Goal: Task Accomplishment & Management: Use online tool/utility

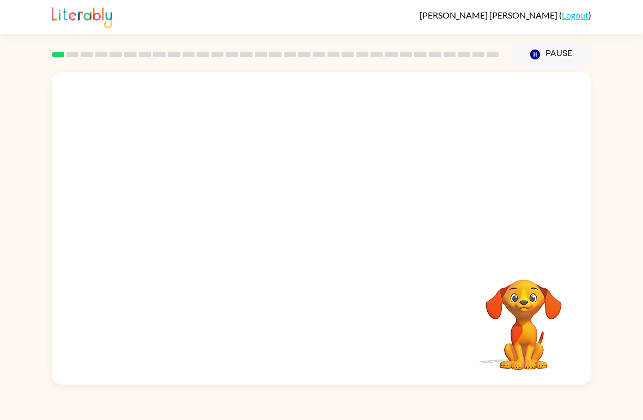
click at [228, 173] on video "Your browser must support playing .mp4 files to use Literably. Please try using…" at bounding box center [321, 164] width 539 height 185
click at [319, 219] on div at bounding box center [322, 234] width 70 height 40
click at [332, 228] on div at bounding box center [322, 234] width 70 height 40
click at [334, 235] on div at bounding box center [322, 234] width 70 height 40
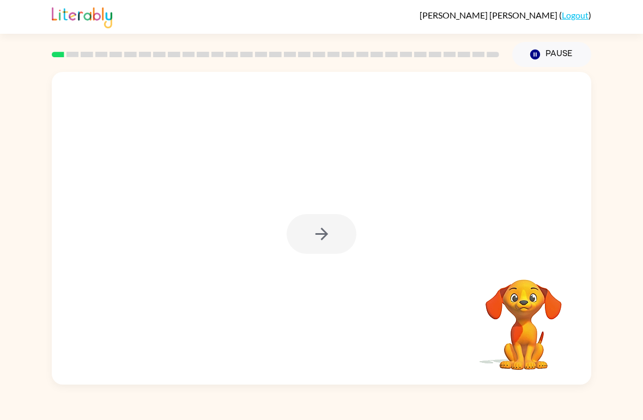
click at [326, 228] on div at bounding box center [322, 234] width 70 height 40
click at [312, 256] on div at bounding box center [321, 228] width 539 height 313
click at [329, 237] on icon "button" at bounding box center [321, 234] width 19 height 19
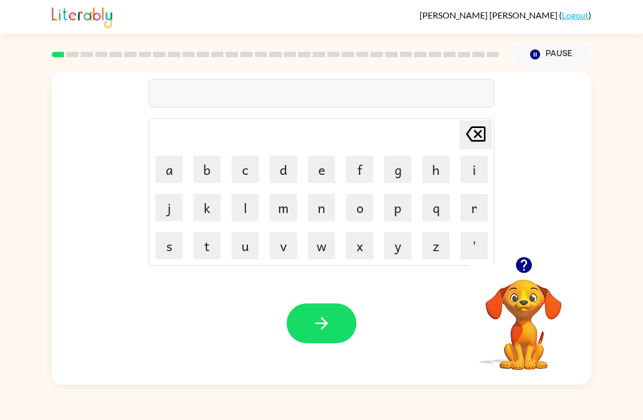
click at [343, 199] on td "o" at bounding box center [359, 207] width 37 height 37
click at [203, 169] on button "b" at bounding box center [206, 169] width 27 height 27
click at [355, 211] on button "o" at bounding box center [359, 207] width 27 height 27
click at [477, 206] on button "r" at bounding box center [473, 207] width 27 height 27
click at [278, 161] on button "d" at bounding box center [283, 169] width 27 height 27
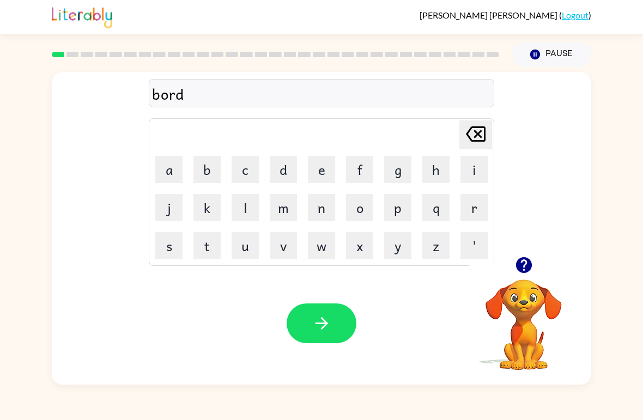
click at [155, 173] on button "a" at bounding box center [168, 169] width 27 height 27
click at [466, 217] on button "r" at bounding box center [473, 207] width 27 height 27
click at [323, 325] on icon "button" at bounding box center [321, 323] width 19 height 19
click at [244, 168] on button "c" at bounding box center [245, 169] width 27 height 27
click at [162, 174] on button "a" at bounding box center [168, 169] width 27 height 27
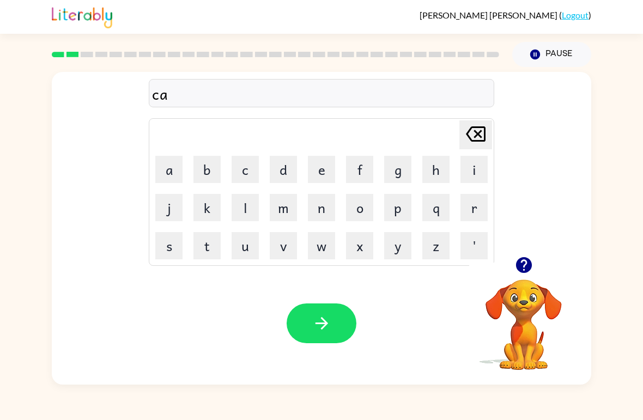
click at [288, 218] on button "m" at bounding box center [283, 207] width 27 height 27
click at [369, 220] on button "o" at bounding box center [359, 207] width 27 height 27
click at [365, 258] on button "x" at bounding box center [359, 245] width 27 height 27
click at [485, 131] on icon at bounding box center [476, 133] width 20 height 15
click at [485, 130] on icon at bounding box center [476, 133] width 20 height 15
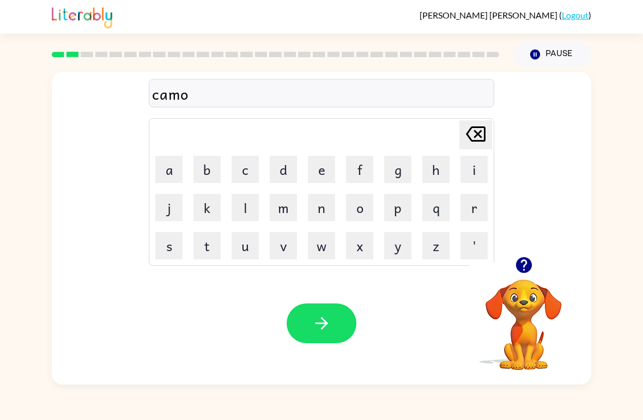
click at [478, 135] on icon at bounding box center [476, 133] width 20 height 15
click at [534, 249] on div "ca [PERSON_NAME] last character input a b c d e f g h i j k l m n o p q r s t u…" at bounding box center [321, 164] width 539 height 185
click at [534, 248] on div "ca [PERSON_NAME] last character input a b c d e f g h i j k l m n o p q r s t u…" at bounding box center [321, 164] width 539 height 185
click at [520, 268] on icon "button" at bounding box center [524, 265] width 16 height 16
click at [236, 247] on button "u" at bounding box center [245, 245] width 27 height 27
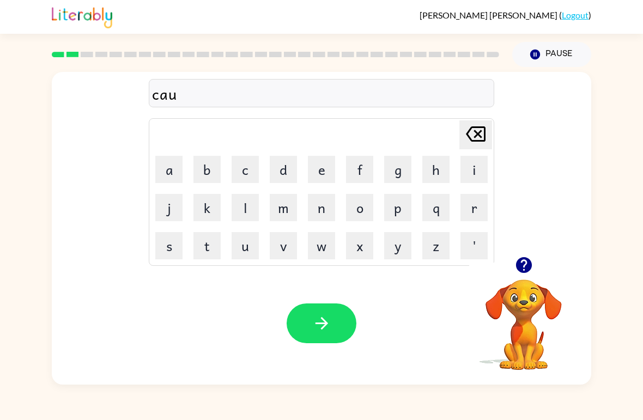
click at [316, 203] on button "n" at bounding box center [321, 207] width 27 height 27
click at [204, 257] on button "t" at bounding box center [206, 245] width 27 height 27
click at [312, 337] on button "button" at bounding box center [322, 324] width 70 height 40
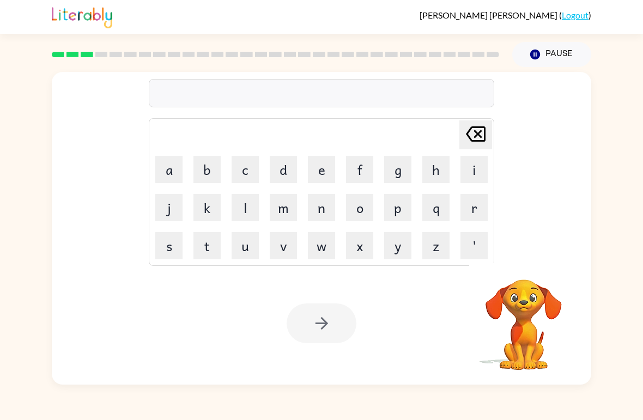
click at [237, 208] on button "l" at bounding box center [245, 207] width 27 height 27
click at [362, 200] on button "o" at bounding box center [359, 207] width 27 height 27
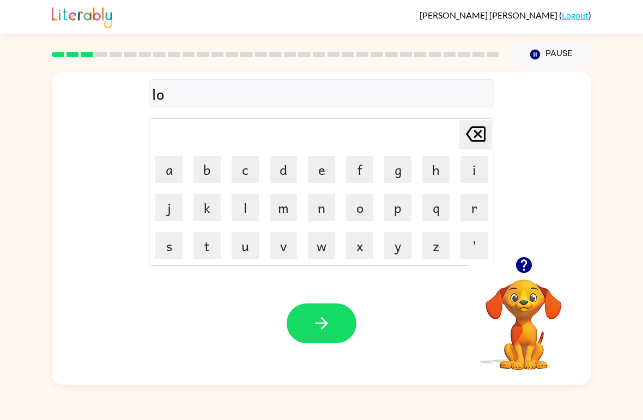
click at [516, 275] on button "button" at bounding box center [524, 265] width 28 height 28
click at [248, 252] on button "u" at bounding box center [245, 245] width 27 height 27
click at [238, 180] on button "c" at bounding box center [245, 169] width 27 height 27
click at [320, 179] on button "e" at bounding box center [321, 169] width 27 height 27
click at [481, 171] on button "i" at bounding box center [473, 169] width 27 height 27
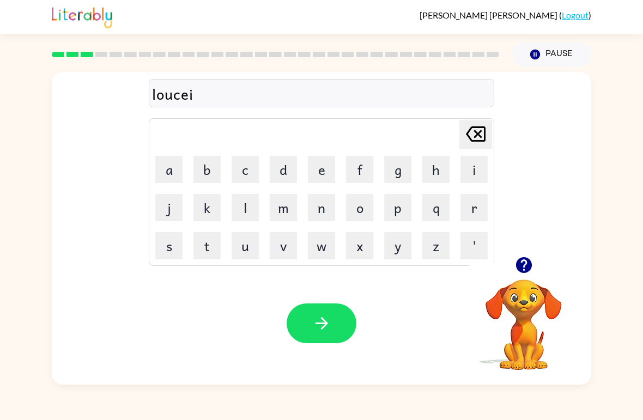
click at [480, 127] on icon at bounding box center [476, 133] width 20 height 15
click at [389, 241] on button "y" at bounding box center [397, 245] width 27 height 27
click at [324, 343] on button "button" at bounding box center [322, 324] width 70 height 40
click at [333, 332] on button "button" at bounding box center [322, 324] width 70 height 40
click at [312, 312] on button "button" at bounding box center [322, 324] width 70 height 40
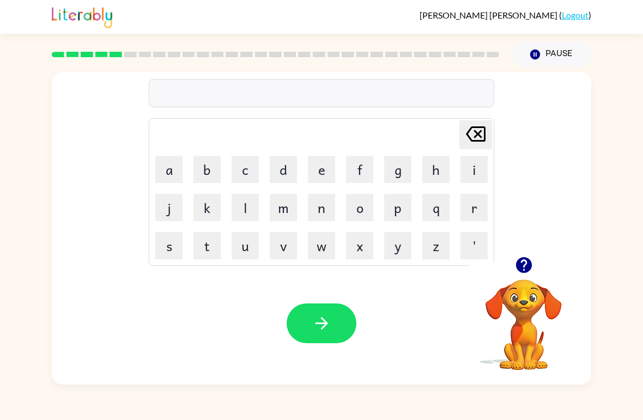
click at [319, 217] on button "n" at bounding box center [321, 207] width 27 height 27
click at [316, 162] on button "e" at bounding box center [321, 169] width 27 height 27
click at [466, 198] on button "r" at bounding box center [473, 207] width 27 height 27
click at [248, 205] on button "l" at bounding box center [245, 207] width 27 height 27
click at [393, 247] on button "y" at bounding box center [397, 245] width 27 height 27
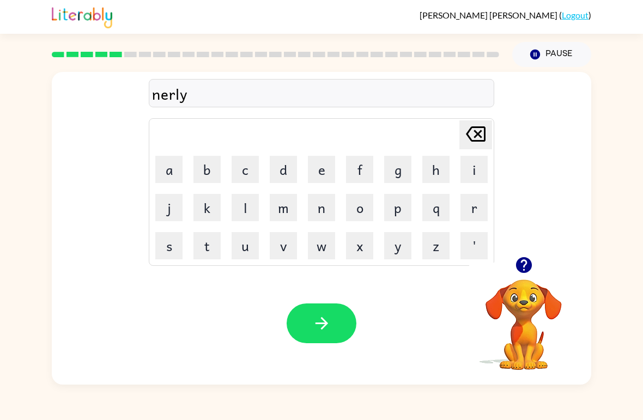
click at [319, 343] on button "button" at bounding box center [322, 324] width 70 height 40
click at [374, 87] on div at bounding box center [321, 93] width 345 height 28
click at [347, 192] on td "o" at bounding box center [359, 207] width 37 height 37
click at [278, 173] on button "d" at bounding box center [283, 169] width 27 height 27
click at [470, 177] on button "i" at bounding box center [473, 169] width 27 height 27
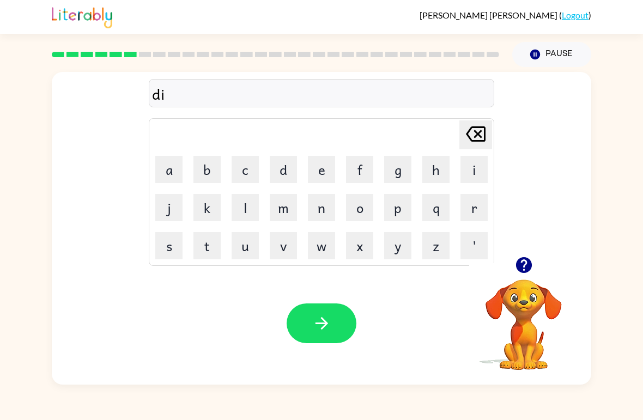
click at [327, 318] on icon "button" at bounding box center [321, 323] width 19 height 19
click at [346, 338] on button "button" at bounding box center [322, 324] width 70 height 40
click at [336, 319] on button "button" at bounding box center [322, 324] width 70 height 40
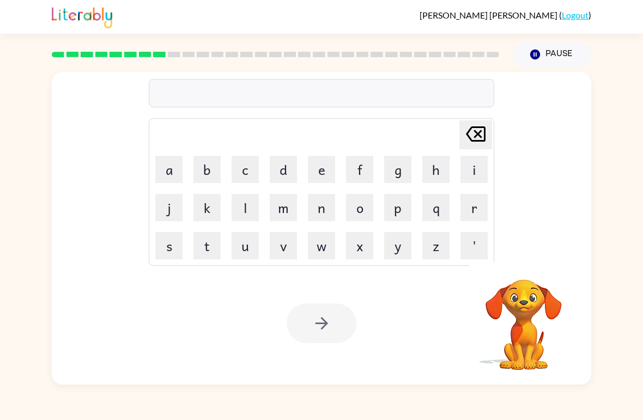
click at [288, 202] on button "m" at bounding box center [283, 207] width 27 height 27
click at [486, 165] on button "i" at bounding box center [473, 169] width 27 height 27
click at [476, 211] on button "r" at bounding box center [473, 207] width 27 height 27
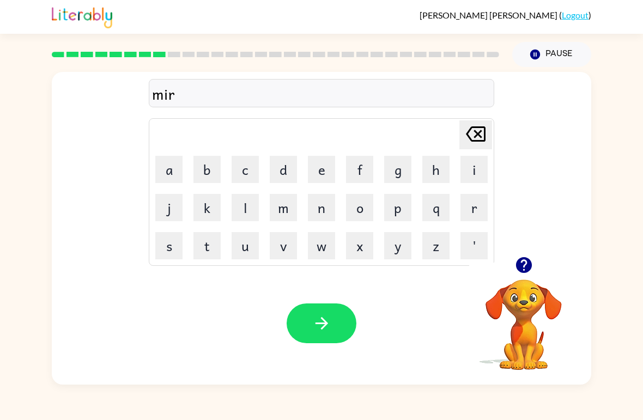
click at [242, 168] on button "c" at bounding box center [245, 169] width 27 height 27
click at [347, 221] on button "o" at bounding box center [359, 207] width 27 height 27
click at [228, 208] on td "l" at bounding box center [245, 207] width 37 height 37
click at [246, 214] on button "l" at bounding box center [245, 207] width 27 height 27
click at [319, 319] on icon "button" at bounding box center [321, 323] width 19 height 19
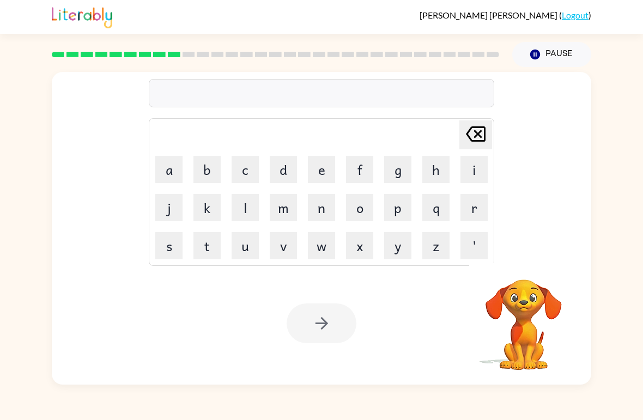
click at [308, 208] on button "n" at bounding box center [321, 207] width 27 height 27
click at [468, 168] on button "i" at bounding box center [473, 169] width 27 height 27
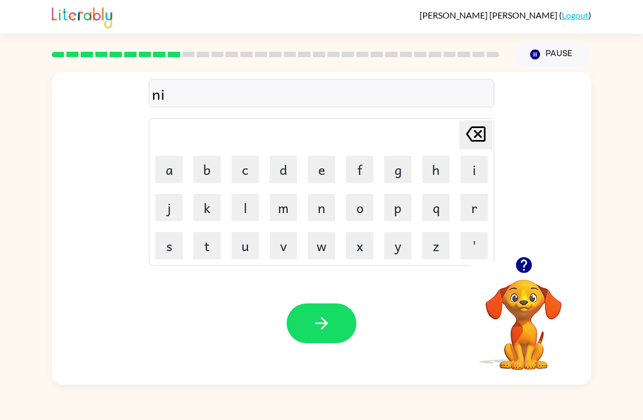
click at [281, 213] on button "m" at bounding box center [283, 207] width 27 height 27
click at [281, 166] on button "d" at bounding box center [283, 169] width 27 height 27
click at [252, 211] on button "l" at bounding box center [245, 207] width 27 height 27
click at [473, 123] on icon "[PERSON_NAME] last character input" at bounding box center [476, 134] width 26 height 26
click at [366, 208] on button "o" at bounding box center [359, 207] width 27 height 27
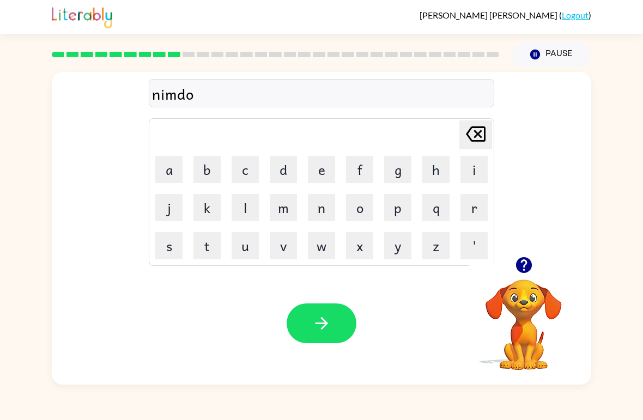
click at [247, 214] on button "l" at bounding box center [245, 207] width 27 height 27
click at [308, 330] on button "button" at bounding box center [322, 324] width 70 height 40
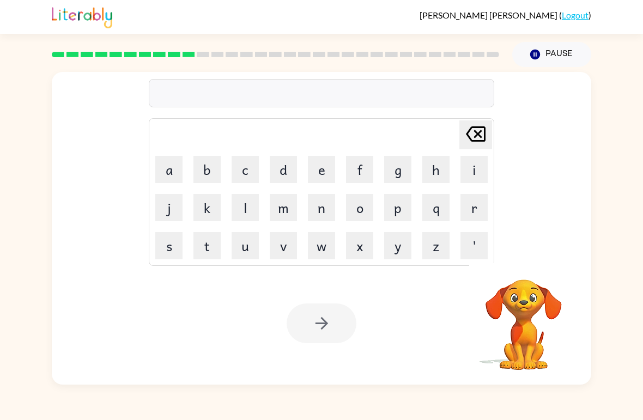
click at [355, 207] on button "o" at bounding box center [359, 207] width 27 height 27
click at [324, 220] on button "n" at bounding box center [321, 207] width 27 height 27
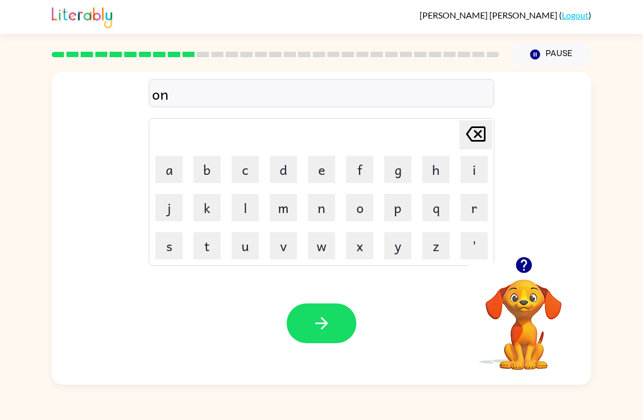
click at [361, 171] on button "f" at bounding box center [359, 169] width 27 height 27
click at [371, 219] on button "o" at bounding box center [359, 207] width 27 height 27
click at [240, 208] on button "l" at bounding box center [245, 207] width 27 height 27
click at [349, 324] on button "button" at bounding box center [322, 324] width 70 height 40
click at [272, 246] on button "v" at bounding box center [283, 245] width 27 height 27
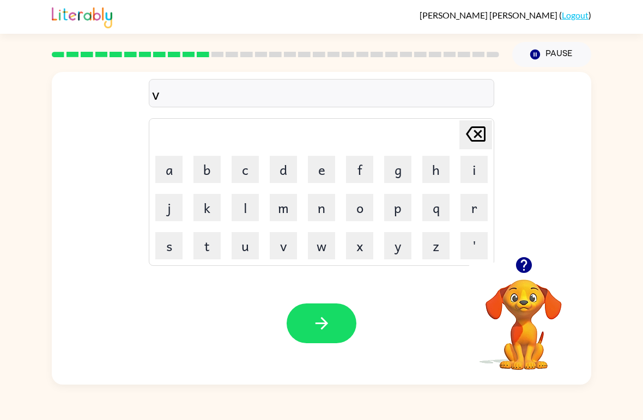
click at [361, 197] on button "o" at bounding box center [359, 207] width 27 height 27
click at [245, 170] on button "c" at bounding box center [245, 169] width 27 height 27
click at [241, 182] on button "c" at bounding box center [245, 169] width 27 height 27
click at [329, 293] on div "Your browser must support playing .mp4 files to use Literably. Please try using…" at bounding box center [321, 323] width 539 height 123
click at [307, 319] on button "button" at bounding box center [322, 324] width 70 height 40
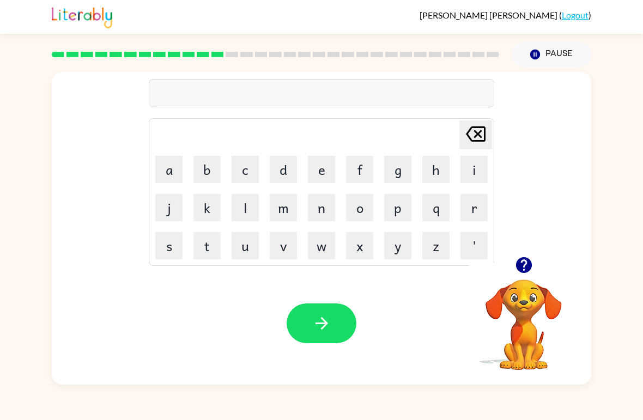
click at [204, 169] on button "b" at bounding box center [206, 169] width 27 height 27
click at [328, 168] on button "e" at bounding box center [321, 169] width 27 height 27
click at [286, 169] on button "d" at bounding box center [283, 169] width 27 height 27
click at [310, 269] on div "Your browser must support playing .mp4 files to use Literably. Please try using…" at bounding box center [321, 323] width 539 height 123
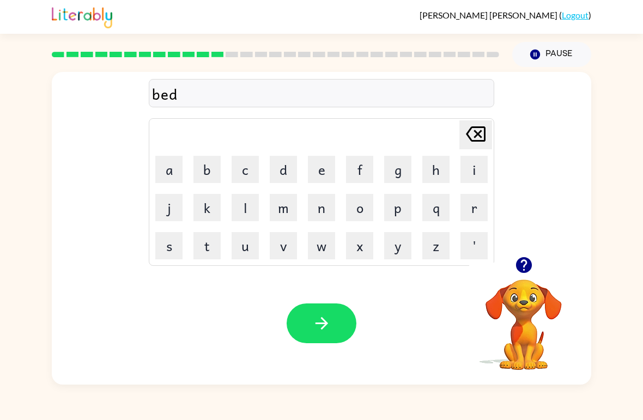
click at [480, 220] on button "r" at bounding box center [473, 207] width 27 height 27
click at [490, 132] on button "[PERSON_NAME] last character input" at bounding box center [475, 134] width 33 height 29
click at [189, 247] on td "t" at bounding box center [207, 245] width 37 height 37
click at [193, 257] on button "t" at bounding box center [206, 245] width 27 height 27
click at [468, 167] on button "i" at bounding box center [473, 169] width 27 height 27
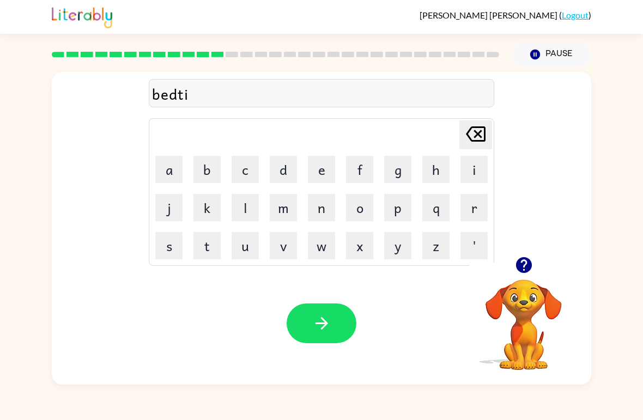
click at [293, 218] on button "m" at bounding box center [283, 207] width 27 height 27
click at [324, 168] on button "e" at bounding box center [321, 169] width 27 height 27
click at [466, 130] on icon "[PERSON_NAME] last character input" at bounding box center [476, 134] width 26 height 26
click at [322, 167] on button "e" at bounding box center [321, 169] width 27 height 27
click at [334, 343] on button "button" at bounding box center [322, 324] width 70 height 40
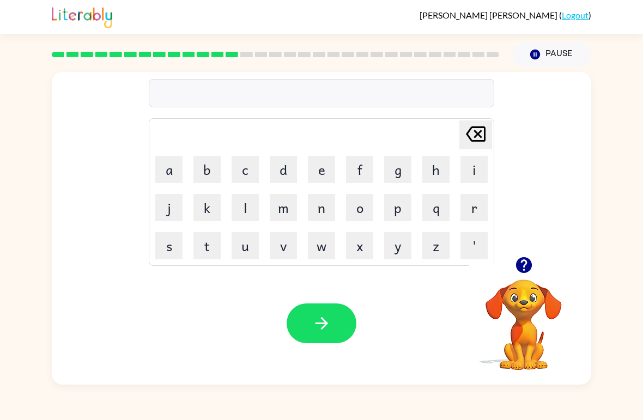
click at [276, 250] on button "v" at bounding box center [283, 245] width 27 height 27
click at [478, 172] on button "i" at bounding box center [473, 169] width 27 height 27
click at [220, 244] on button "t" at bounding box center [206, 245] width 27 height 27
click at [309, 220] on button "n" at bounding box center [321, 207] width 27 height 27
click at [320, 181] on button "e" at bounding box center [321, 169] width 27 height 27
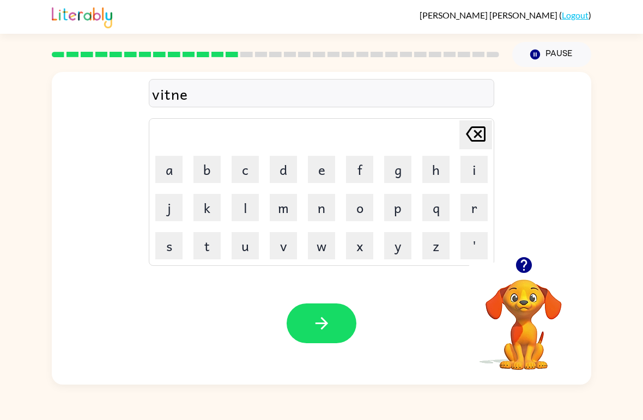
click at [169, 259] on button "s" at bounding box center [168, 245] width 27 height 27
click at [323, 338] on button "button" at bounding box center [322, 324] width 70 height 40
click at [521, 253] on button "button" at bounding box center [524, 265] width 28 height 28
click at [351, 202] on button "o" at bounding box center [359, 207] width 27 height 27
click at [204, 162] on button "b" at bounding box center [206, 169] width 27 height 27
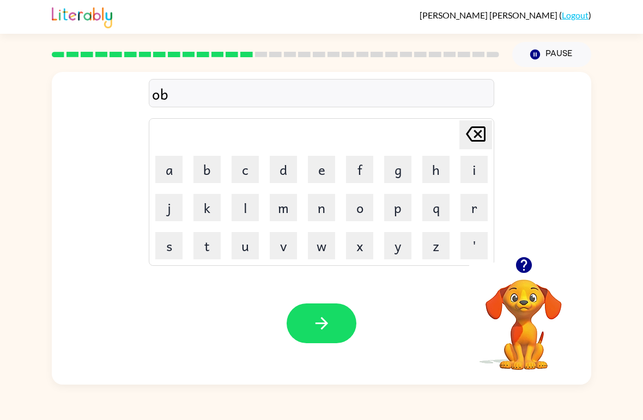
click at [347, 328] on button "button" at bounding box center [322, 324] width 70 height 40
click at [307, 326] on div at bounding box center [322, 324] width 70 height 40
click at [312, 244] on button "w" at bounding box center [321, 245] width 27 height 27
click at [350, 183] on button "f" at bounding box center [359, 169] width 27 height 27
click at [320, 321] on icon "button" at bounding box center [321, 323] width 19 height 19
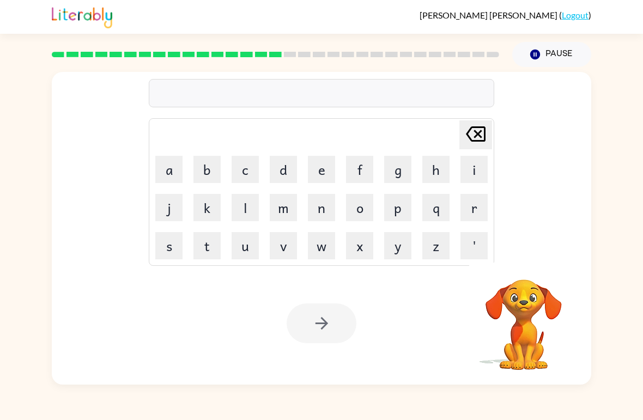
click at [169, 244] on button "s" at bounding box center [168, 245] width 27 height 27
click at [323, 165] on button "e" at bounding box center [321, 169] width 27 height 27
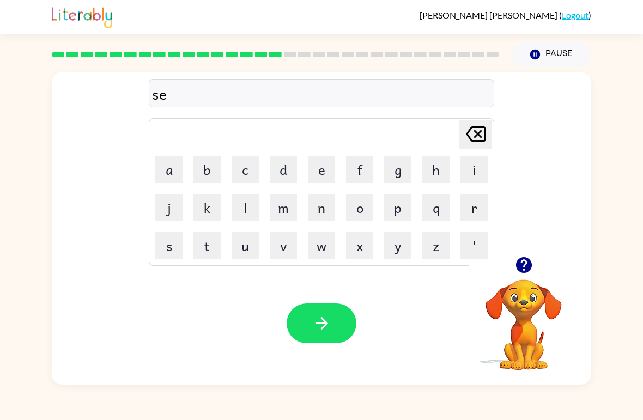
click at [211, 250] on button "t" at bounding box center [206, 245] width 27 height 27
click at [304, 294] on div "Your browser must support playing .mp4 files to use Literably. Please try using…" at bounding box center [321, 323] width 539 height 123
click at [329, 324] on icon "button" at bounding box center [321, 323] width 19 height 19
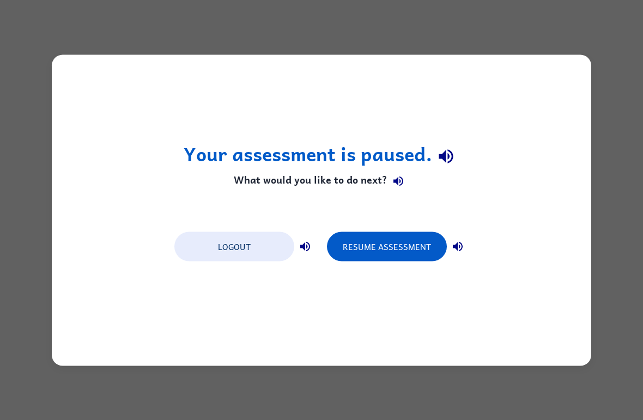
click at [38, 62] on div "Your assessment is paused. What would you like to do next? Logout Resume Assess…" at bounding box center [321, 210] width 643 height 420
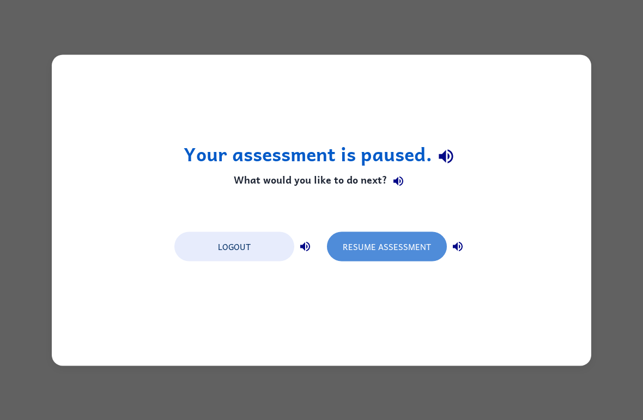
click at [416, 245] on button "Resume Assessment" at bounding box center [387, 246] width 120 height 29
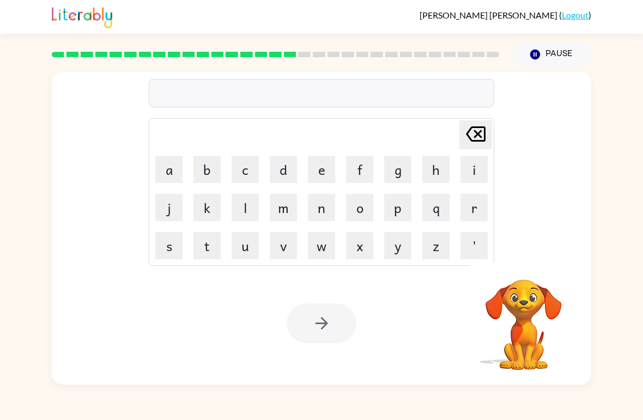
click at [205, 181] on button "b" at bounding box center [206, 169] width 27 height 27
click at [308, 330] on button "button" at bounding box center [322, 324] width 70 height 40
click at [395, 220] on button "p" at bounding box center [397, 207] width 27 height 27
click at [242, 205] on button "l" at bounding box center [245, 207] width 27 height 27
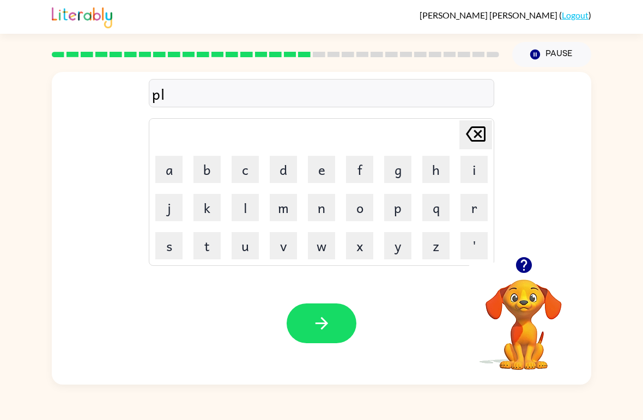
click at [177, 171] on button "a" at bounding box center [168, 169] width 27 height 27
click at [167, 252] on button "s" at bounding box center [168, 245] width 27 height 27
click at [207, 244] on button "t" at bounding box center [206, 245] width 27 height 27
click at [240, 213] on button "l" at bounding box center [245, 207] width 27 height 27
click at [476, 130] on icon "[PERSON_NAME] last character input" at bounding box center [476, 134] width 26 height 26
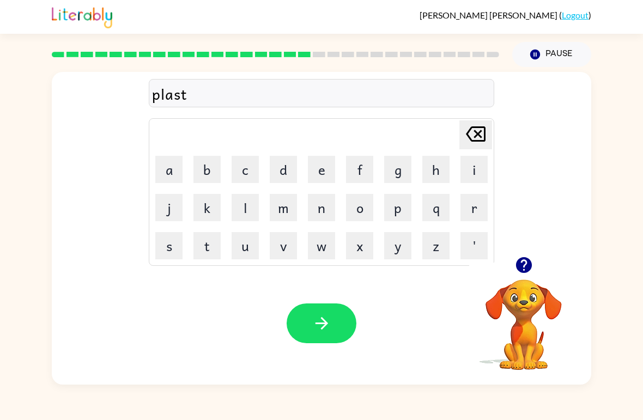
click at [471, 176] on button "i" at bounding box center [473, 169] width 27 height 27
click at [251, 166] on button "c" at bounding box center [245, 169] width 27 height 27
click at [320, 328] on icon "button" at bounding box center [321, 323] width 19 height 19
click at [219, 157] on button "b" at bounding box center [206, 169] width 27 height 27
click at [464, 172] on button "i" at bounding box center [473, 169] width 27 height 27
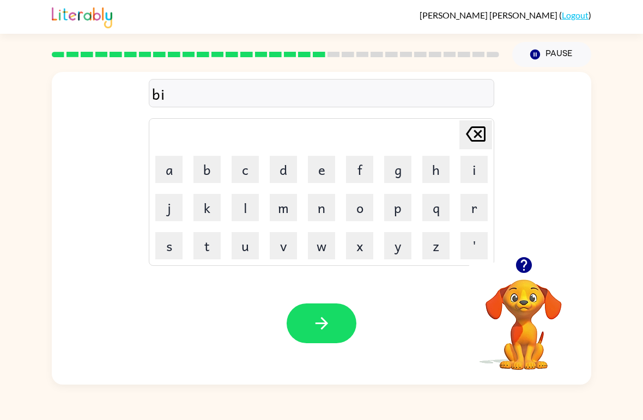
click at [173, 256] on button "s" at bounding box center [168, 245] width 27 height 27
click at [337, 311] on button "button" at bounding box center [322, 324] width 70 height 40
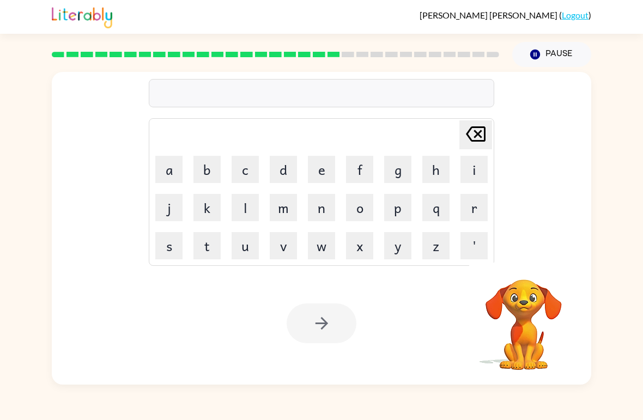
click at [562, 295] on video "Your browser must support playing .mp4 files to use Literably. Please try using…" at bounding box center [523, 317] width 109 height 109
click at [522, 260] on div "[PERSON_NAME] last character input a b c d e f g h i j k l m n o p q r s t u v …" at bounding box center [321, 228] width 539 height 313
click at [179, 230] on td "s" at bounding box center [168, 245] width 37 height 37
click at [518, 303] on video "Your browser must support playing .mp4 files to use Literably. Please try using…" at bounding box center [523, 317] width 109 height 109
click at [534, 282] on video "Your browser must support playing .mp4 files to use Literably. Please try using…" at bounding box center [523, 317] width 109 height 109
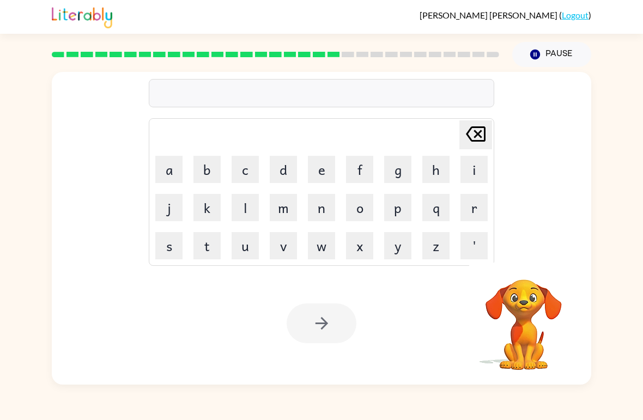
click at [534, 46] on button "Pause Pause" at bounding box center [551, 54] width 79 height 25
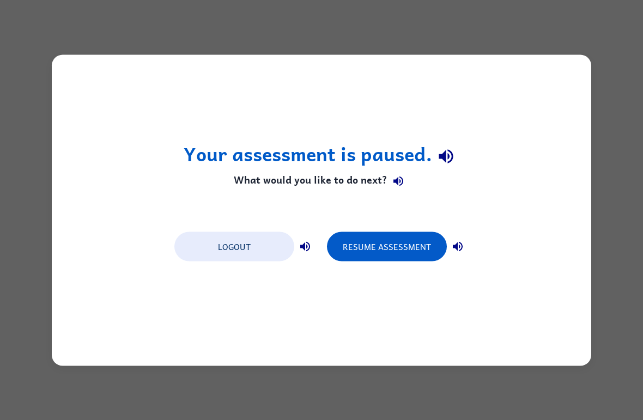
click at [396, 238] on button "Resume Assessment" at bounding box center [387, 246] width 120 height 29
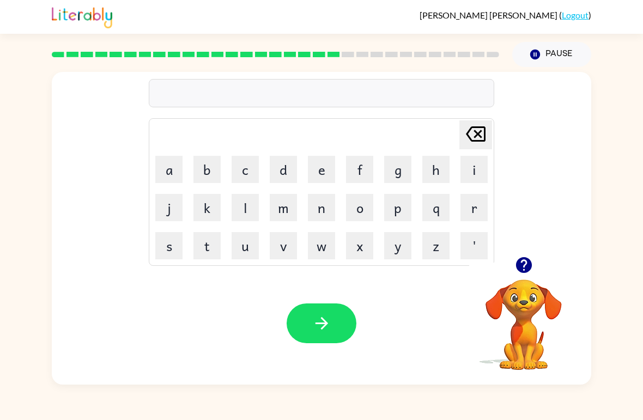
click at [526, 263] on icon "button" at bounding box center [523, 265] width 19 height 19
click at [525, 261] on icon "button" at bounding box center [523, 265] width 19 height 19
click at [3, 164] on div "[PERSON_NAME] last character input a b c d e f g h i j k l m n o p q r s t u v …" at bounding box center [321, 226] width 643 height 318
click at [208, 174] on button "b" at bounding box center [206, 169] width 27 height 27
click at [357, 214] on button "o" at bounding box center [359, 207] width 27 height 27
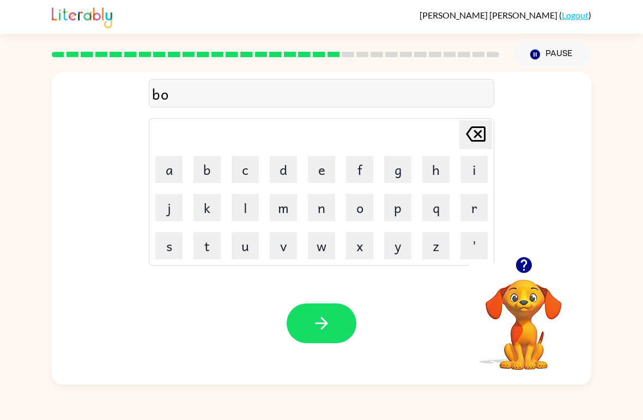
click at [166, 246] on button "s" at bounding box center [168, 245] width 27 height 27
click at [219, 249] on button "t" at bounding box center [206, 245] width 27 height 27
click at [324, 180] on button "e" at bounding box center [321, 169] width 27 height 27
click at [208, 166] on button "b" at bounding box center [206, 169] width 27 height 27
click at [294, 322] on button "button" at bounding box center [322, 324] width 70 height 40
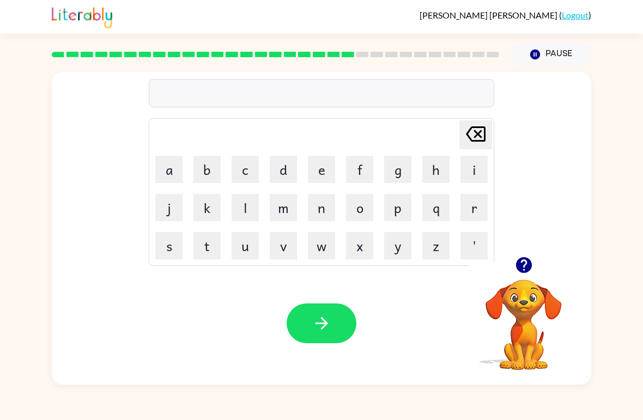
click at [331, 196] on button "n" at bounding box center [321, 207] width 27 height 27
click at [274, 207] on button "m" at bounding box center [283, 207] width 27 height 27
click at [266, 184] on td "d" at bounding box center [283, 169] width 37 height 37
click at [265, 184] on td "d" at bounding box center [283, 169] width 37 height 37
click at [339, 317] on button "button" at bounding box center [322, 324] width 70 height 40
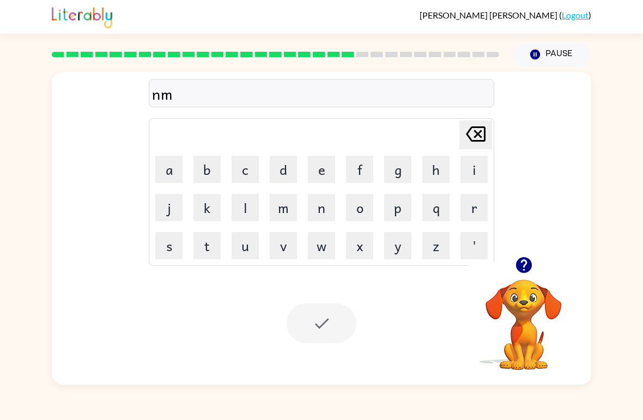
click at [318, 345] on div "Your browser must support playing .mp4 files to use Literably. Please try using…" at bounding box center [321, 323] width 539 height 123
click at [480, 209] on button "r" at bounding box center [473, 207] width 27 height 27
click at [478, 162] on button "i" at bounding box center [473, 169] width 27 height 27
click at [469, 174] on button "i" at bounding box center [473, 169] width 27 height 27
click at [248, 241] on button "u" at bounding box center [245, 245] width 27 height 27
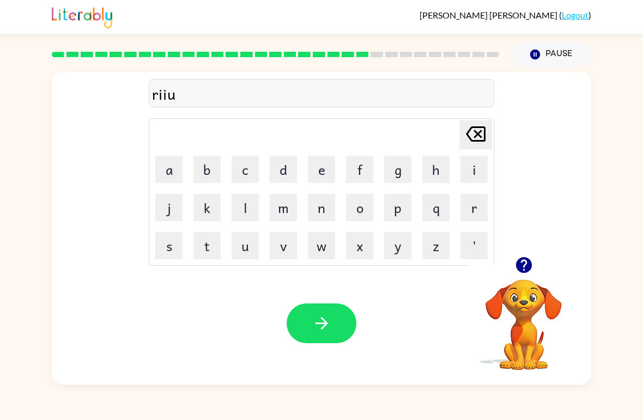
click at [22, 40] on div "[PERSON_NAME] ( Logout ) Pause Pause riiu Delete Delete last character input a …" at bounding box center [321, 210] width 643 height 420
click at [310, 319] on button "button" at bounding box center [322, 324] width 70 height 40
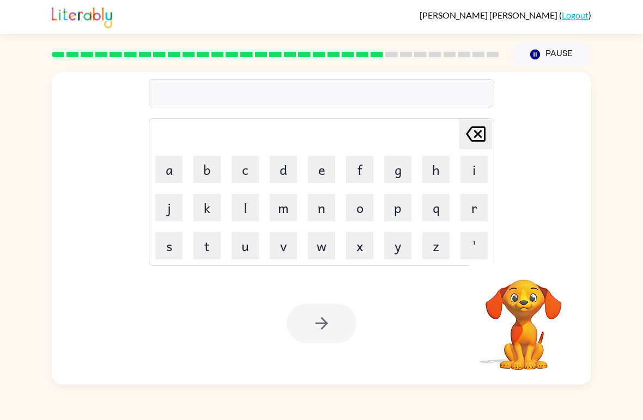
click at [286, 214] on button "m" at bounding box center [283, 207] width 27 height 27
click at [325, 160] on button "e" at bounding box center [321, 169] width 27 height 27
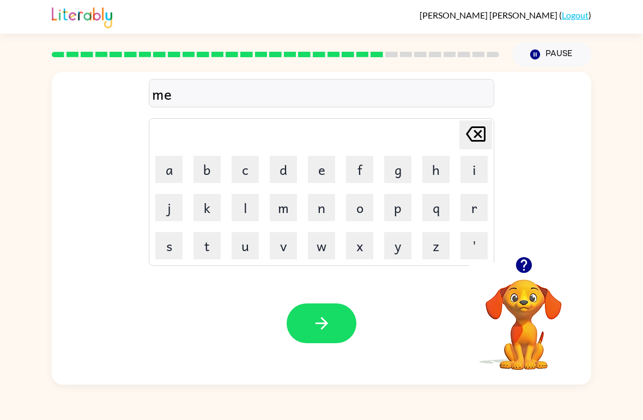
click at [631, 406] on div "[PERSON_NAME] ( Logout ) Pause Pause me Delete Delete last character input a b …" at bounding box center [321, 210] width 643 height 420
click at [518, 265] on icon "button" at bounding box center [524, 265] width 16 height 16
click at [528, 247] on div "me [PERSON_NAME] last character input a b c d e f g h i j k l m n o p q r s t u…" at bounding box center [321, 164] width 539 height 185
click at [519, 262] on icon "button" at bounding box center [524, 265] width 16 height 16
click at [518, 261] on div "me Delete Delete last character input a b c d e f g h i j k l m n o p q r s t u…" at bounding box center [321, 228] width 539 height 313
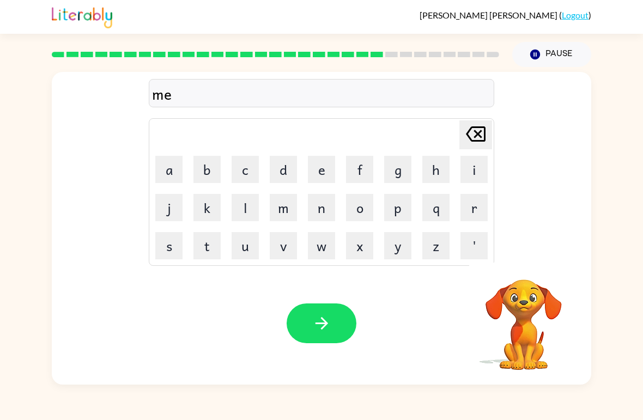
click at [530, 269] on video "Your browser must support playing .mp4 files to use Literably. Please try using…" at bounding box center [523, 317] width 109 height 109
click at [283, 210] on button "m" at bounding box center [283, 207] width 27 height 27
click at [483, 135] on icon "[PERSON_NAME] last character input" at bounding box center [476, 134] width 26 height 26
click at [486, 135] on icon "[PERSON_NAME] last character input" at bounding box center [476, 134] width 26 height 26
click at [160, 151] on td "a" at bounding box center [168, 169] width 37 height 37
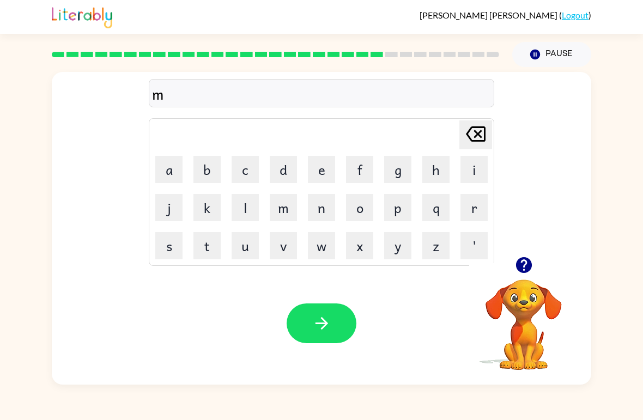
click at [163, 166] on button "a" at bounding box center [168, 169] width 27 height 27
click at [478, 195] on button "r" at bounding box center [473, 207] width 27 height 27
click at [249, 171] on button "c" at bounding box center [245, 169] width 27 height 27
click at [477, 135] on icon at bounding box center [476, 133] width 20 height 15
click at [197, 214] on button "k" at bounding box center [206, 207] width 27 height 27
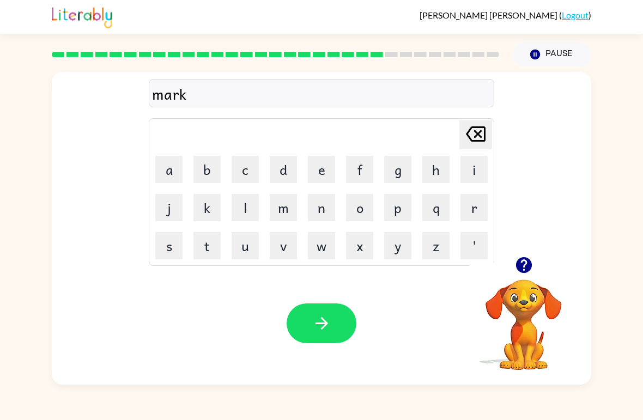
click at [160, 169] on button "a" at bounding box center [168, 169] width 27 height 27
click at [492, 131] on button "[PERSON_NAME] last character input" at bounding box center [475, 134] width 33 height 29
click at [322, 169] on button "e" at bounding box center [321, 169] width 27 height 27
click at [471, 205] on button "r" at bounding box center [473, 207] width 27 height 27
click at [322, 341] on button "button" at bounding box center [322, 324] width 70 height 40
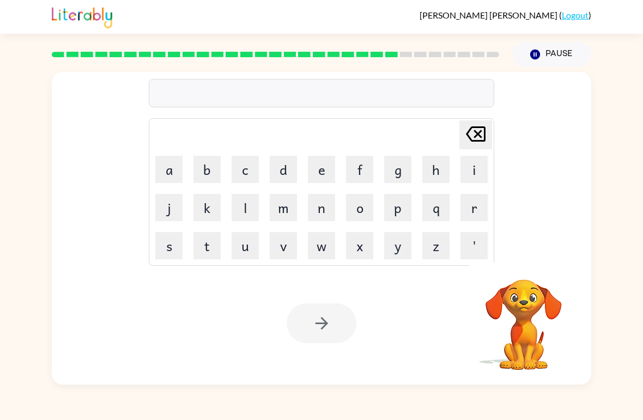
click at [163, 167] on button "a" at bounding box center [168, 169] width 27 height 27
click at [283, 176] on button "d" at bounding box center [283, 169] width 27 height 27
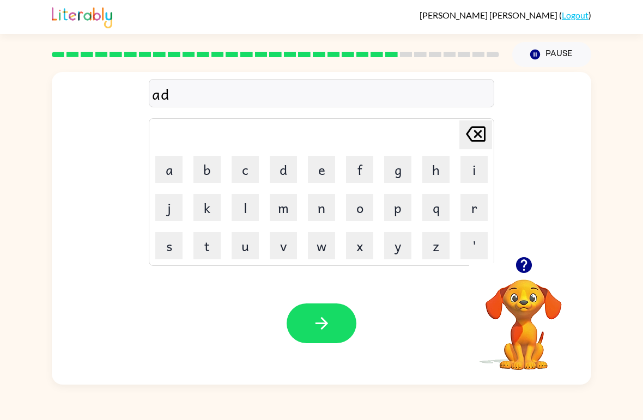
click at [482, 137] on icon "[PERSON_NAME] last character input" at bounding box center [476, 134] width 26 height 26
click at [286, 247] on button "v" at bounding box center [283, 245] width 27 height 27
click at [178, 165] on button "a" at bounding box center [168, 169] width 27 height 27
click at [324, 212] on button "n" at bounding box center [321, 207] width 27 height 27
click at [170, 254] on button "s" at bounding box center [168, 245] width 27 height 27
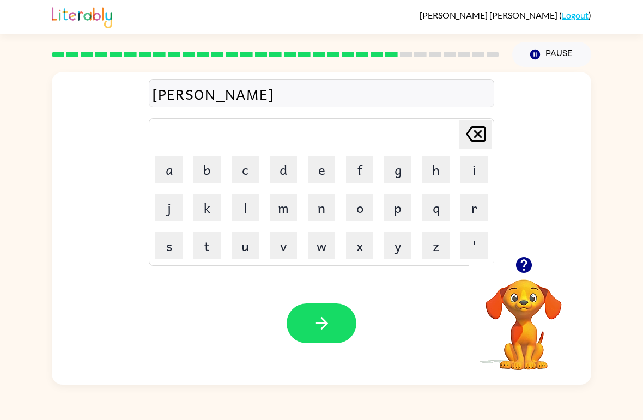
click at [480, 175] on button "i" at bounding box center [473, 169] width 27 height 27
click at [329, 214] on button "n" at bounding box center [321, 207] width 27 height 27
click at [470, 145] on icon "[PERSON_NAME] last character input" at bounding box center [476, 134] width 26 height 26
click at [328, 339] on button "button" at bounding box center [322, 324] width 70 height 40
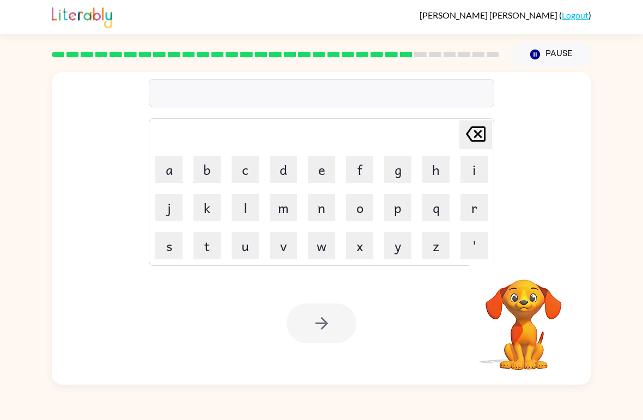
click at [399, 182] on button "g" at bounding box center [397, 169] width 27 height 27
click at [366, 212] on button "o" at bounding box center [359, 207] width 27 height 27
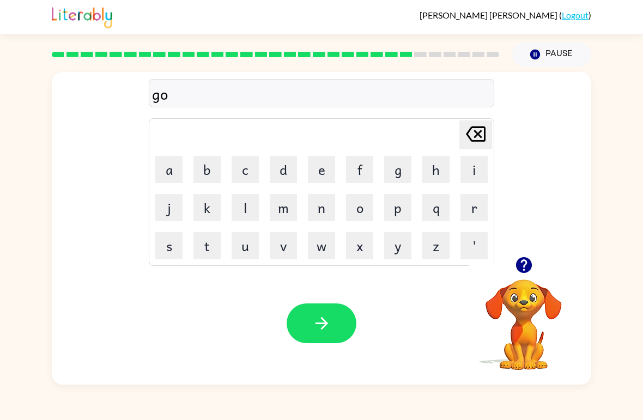
click at [340, 324] on button "button" at bounding box center [322, 324] width 70 height 40
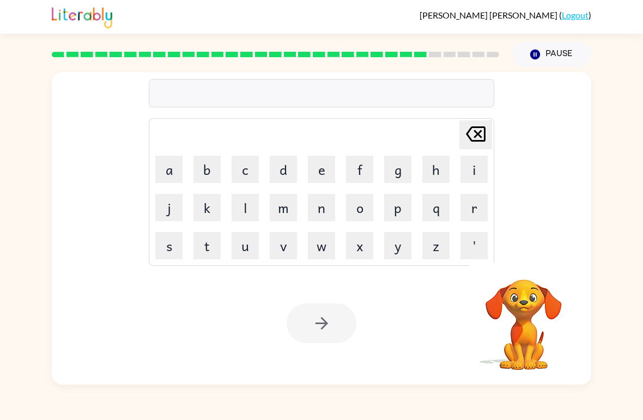
click at [405, 166] on button "g" at bounding box center [397, 169] width 27 height 27
click at [371, 218] on button "o" at bounding box center [359, 207] width 27 height 27
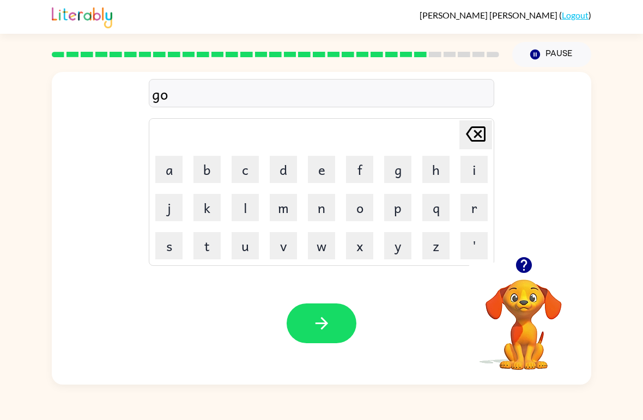
click at [341, 318] on button "button" at bounding box center [322, 324] width 70 height 40
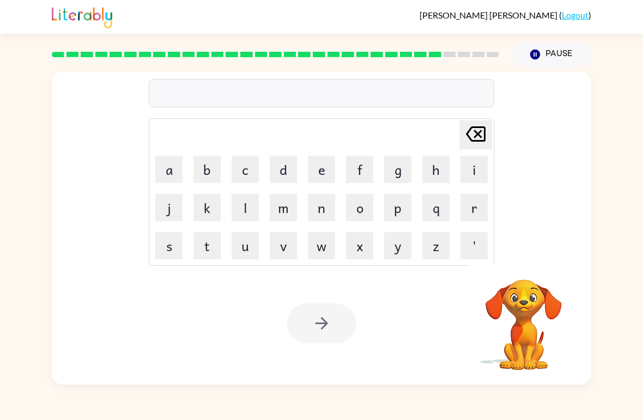
click at [164, 248] on button "s" at bounding box center [168, 245] width 27 height 27
click at [193, 258] on button "t" at bounding box center [206, 245] width 27 height 27
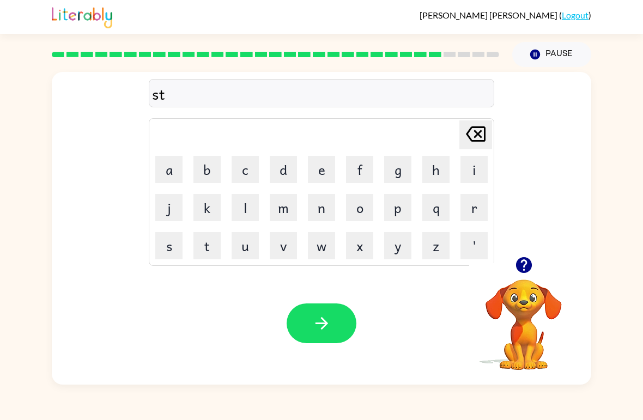
click at [461, 210] on button "r" at bounding box center [473, 207] width 27 height 27
click at [472, 175] on button "i" at bounding box center [473, 169] width 27 height 27
click at [315, 199] on button "n" at bounding box center [321, 207] width 27 height 27
click at [323, 353] on div "Your browser must support playing .mp4 files to use Literably. Please try using…" at bounding box center [321, 323] width 539 height 123
click at [336, 318] on button "button" at bounding box center [322, 324] width 70 height 40
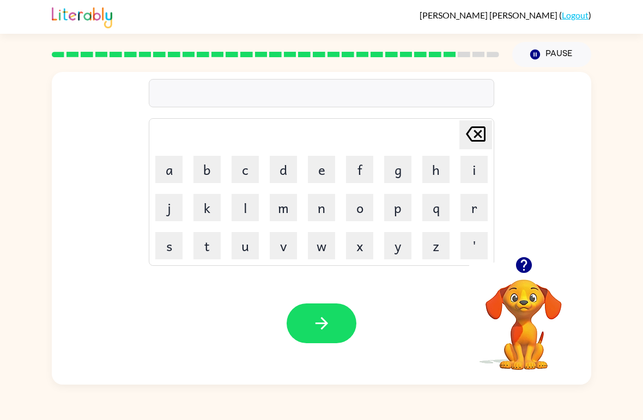
click at [517, 259] on icon "button" at bounding box center [523, 265] width 19 height 19
click at [517, 259] on div "[PERSON_NAME] last character input a b c d e f g h i j k l m n o p q r s t u v …" at bounding box center [321, 228] width 539 height 313
click at [157, 257] on button "s" at bounding box center [168, 245] width 27 height 27
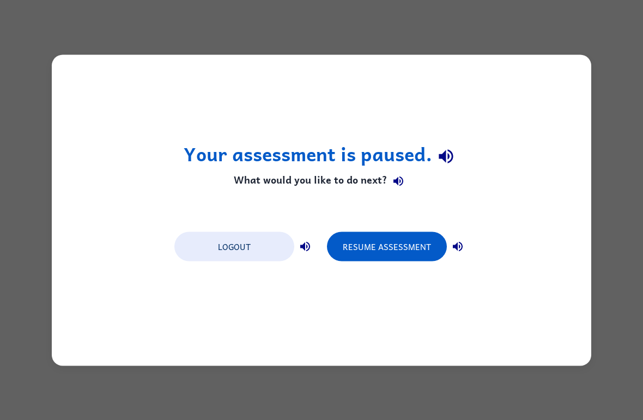
click at [403, 255] on button "Resume Assessment" at bounding box center [387, 246] width 120 height 29
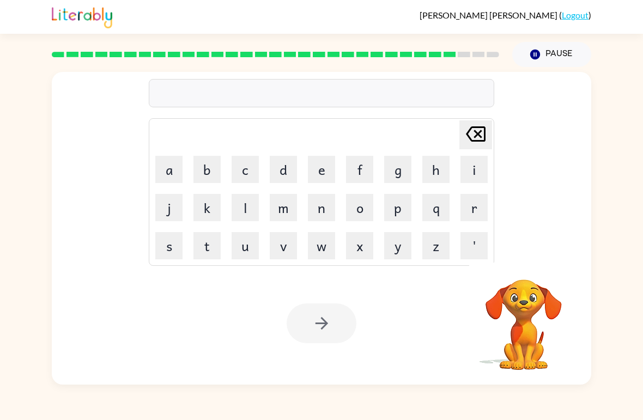
click at [163, 241] on button "s" at bounding box center [168, 245] width 27 height 27
click at [441, 182] on button "h" at bounding box center [435, 169] width 27 height 27
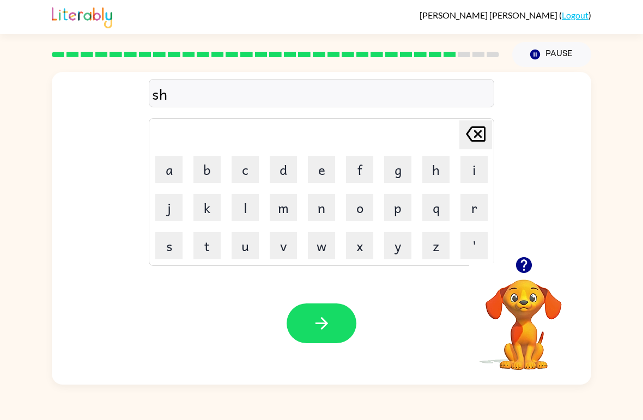
click at [169, 173] on button "a" at bounding box center [168, 169] width 27 height 27
click at [390, 214] on button "p" at bounding box center [397, 207] width 27 height 27
click at [320, 169] on button "e" at bounding box center [321, 169] width 27 height 27
click at [313, 307] on button "button" at bounding box center [322, 324] width 70 height 40
click at [326, 326] on div at bounding box center [322, 324] width 70 height 40
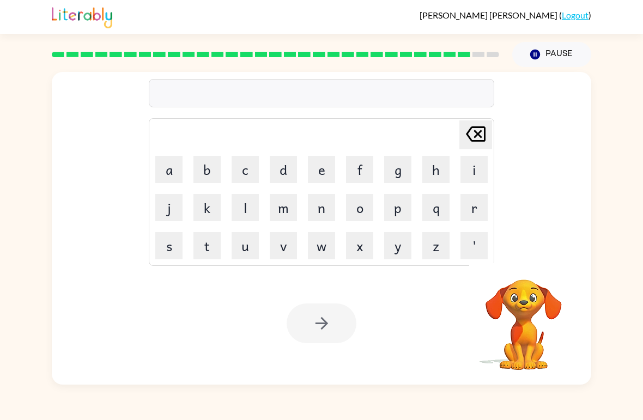
click at [318, 182] on button "e" at bounding box center [321, 169] width 27 height 27
click at [361, 257] on button "x" at bounding box center [359, 245] width 27 height 27
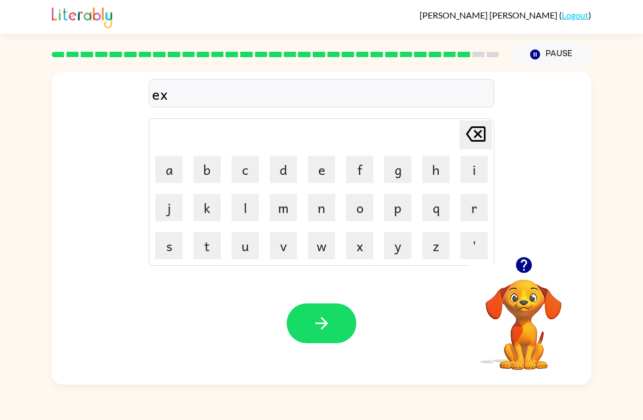
click at [300, 194] on td "m" at bounding box center [283, 207] width 37 height 37
click at [318, 177] on button "e" at bounding box center [321, 169] width 27 height 27
click at [250, 210] on button "l" at bounding box center [245, 207] width 27 height 27
click at [331, 320] on icon "button" at bounding box center [321, 323] width 19 height 19
click at [172, 211] on button "j" at bounding box center [168, 207] width 27 height 27
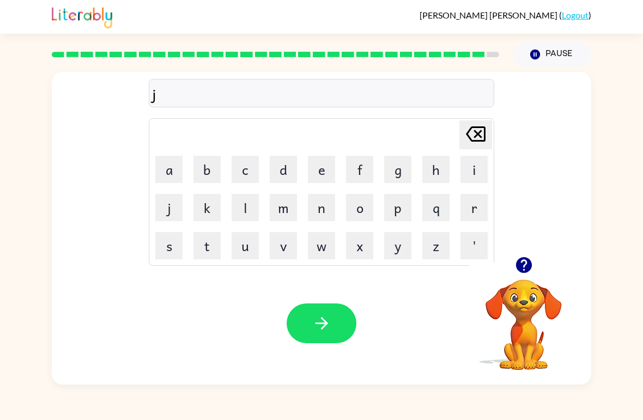
click at [366, 208] on button "o" at bounding box center [359, 207] width 27 height 27
click at [216, 164] on button "b" at bounding box center [206, 169] width 27 height 27
click at [327, 174] on button "e" at bounding box center [321, 169] width 27 height 27
click at [362, 173] on button "f" at bounding box center [359, 169] width 27 height 27
click at [476, 124] on icon "[PERSON_NAME] last character input" at bounding box center [476, 134] width 26 height 26
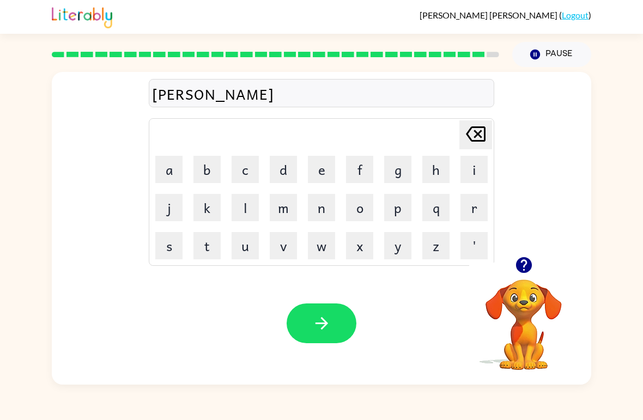
click at [285, 166] on button "d" at bounding box center [283, 169] width 27 height 27
click at [288, 199] on button "m" at bounding box center [283, 207] width 27 height 27
click at [293, 256] on button "v" at bounding box center [283, 245] width 27 height 27
click at [280, 201] on button "m" at bounding box center [283, 207] width 27 height 27
click at [270, 183] on button "d" at bounding box center [283, 169] width 27 height 27
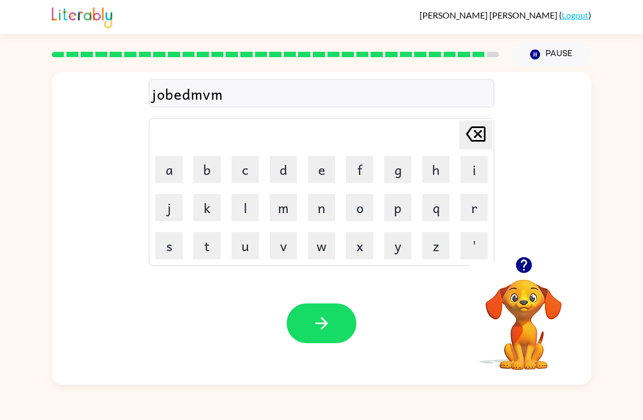
click at [277, 251] on button "v" at bounding box center [283, 245] width 27 height 27
click at [274, 196] on button "m" at bounding box center [283, 207] width 27 height 27
click at [290, 258] on button "v" at bounding box center [283, 245] width 27 height 27
click at [282, 175] on button "d" at bounding box center [283, 169] width 27 height 27
click at [256, 211] on button "l" at bounding box center [245, 207] width 27 height 27
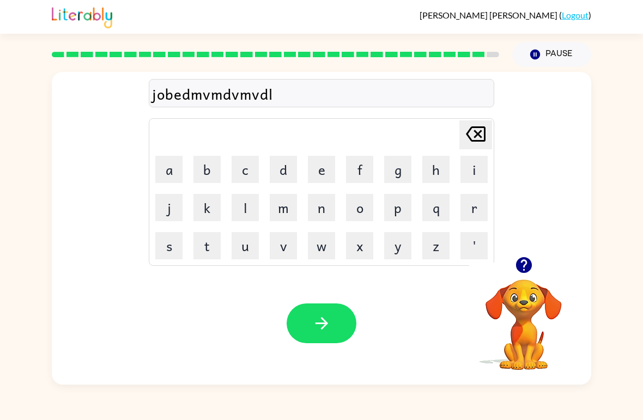
click at [215, 256] on button "t" at bounding box center [206, 245] width 27 height 27
click at [482, 138] on icon "[PERSON_NAME] last character input" at bounding box center [476, 134] width 26 height 26
click at [482, 137] on icon "[PERSON_NAME] last character input" at bounding box center [476, 134] width 26 height 26
click at [477, 123] on icon "[PERSON_NAME] last character input" at bounding box center [476, 134] width 26 height 26
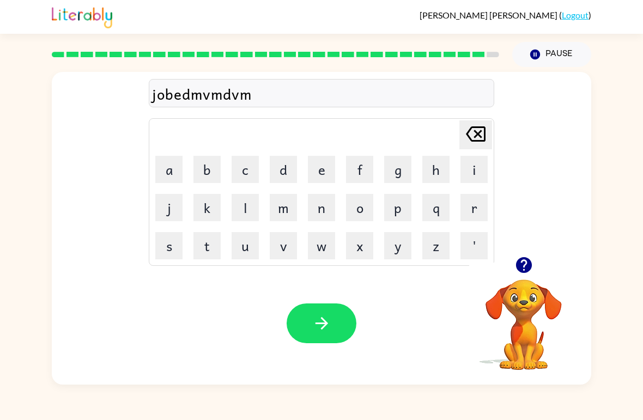
click at [472, 129] on icon at bounding box center [476, 133] width 20 height 15
click at [472, 139] on icon "[PERSON_NAME] last character input" at bounding box center [476, 134] width 26 height 26
click at [470, 136] on icon "[PERSON_NAME] last character input" at bounding box center [476, 134] width 26 height 26
click at [460, 129] on button "[PERSON_NAME] last character input" at bounding box center [475, 134] width 33 height 29
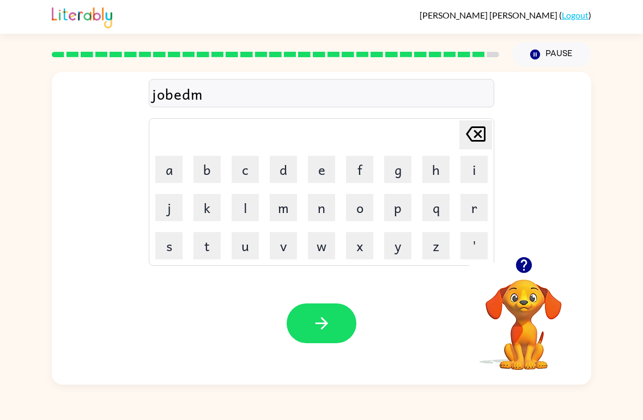
click at [460, 129] on button "[PERSON_NAME] last character input" at bounding box center [475, 134] width 33 height 29
click at [468, 132] on icon at bounding box center [476, 133] width 20 height 15
click at [478, 148] on div "[PERSON_NAME] last character input" at bounding box center [476, 135] width 26 height 28
click at [323, 161] on button "e" at bounding box center [321, 169] width 27 height 27
click at [331, 311] on button "button" at bounding box center [322, 324] width 70 height 40
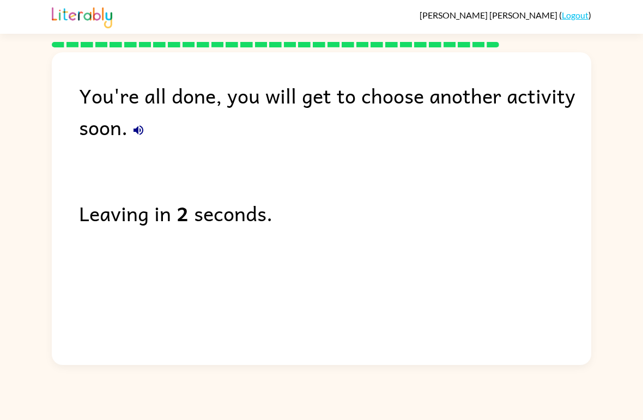
click at [137, 129] on icon "button" at bounding box center [138, 130] width 13 height 13
click at [145, 129] on button "button" at bounding box center [139, 130] width 22 height 22
